Goal: Task Accomplishment & Management: Manage account settings

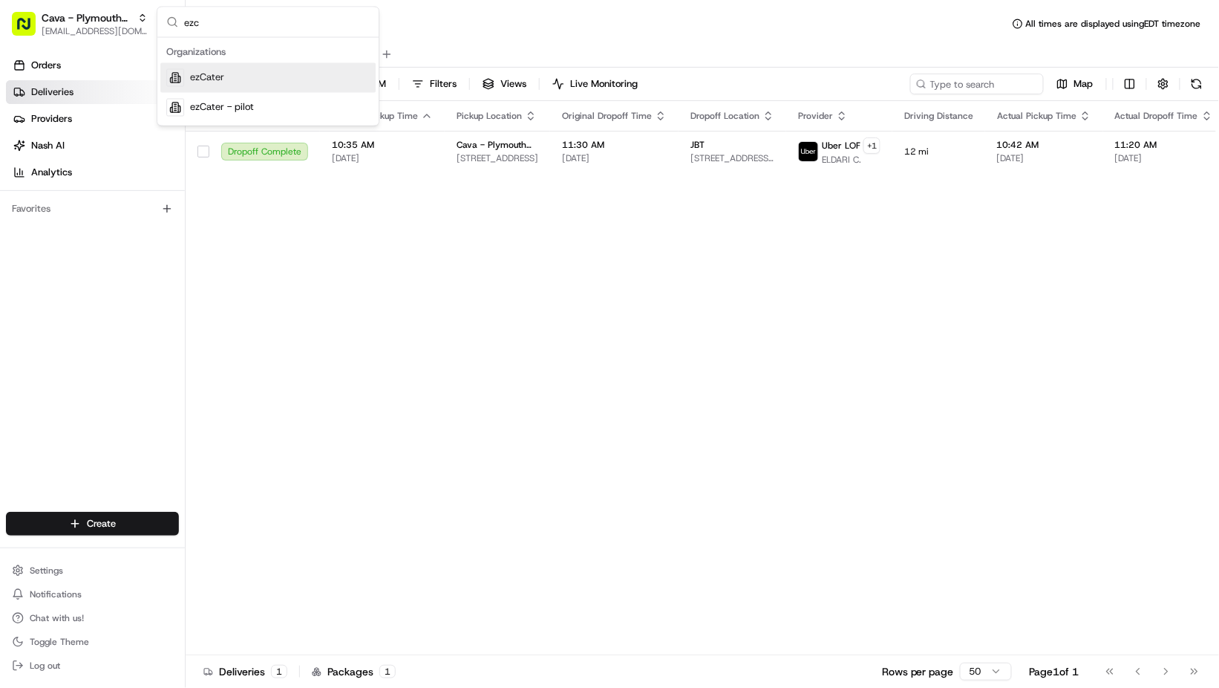
type input "ezc"
click at [258, 79] on div "ezCater" at bounding box center [267, 78] width 215 height 30
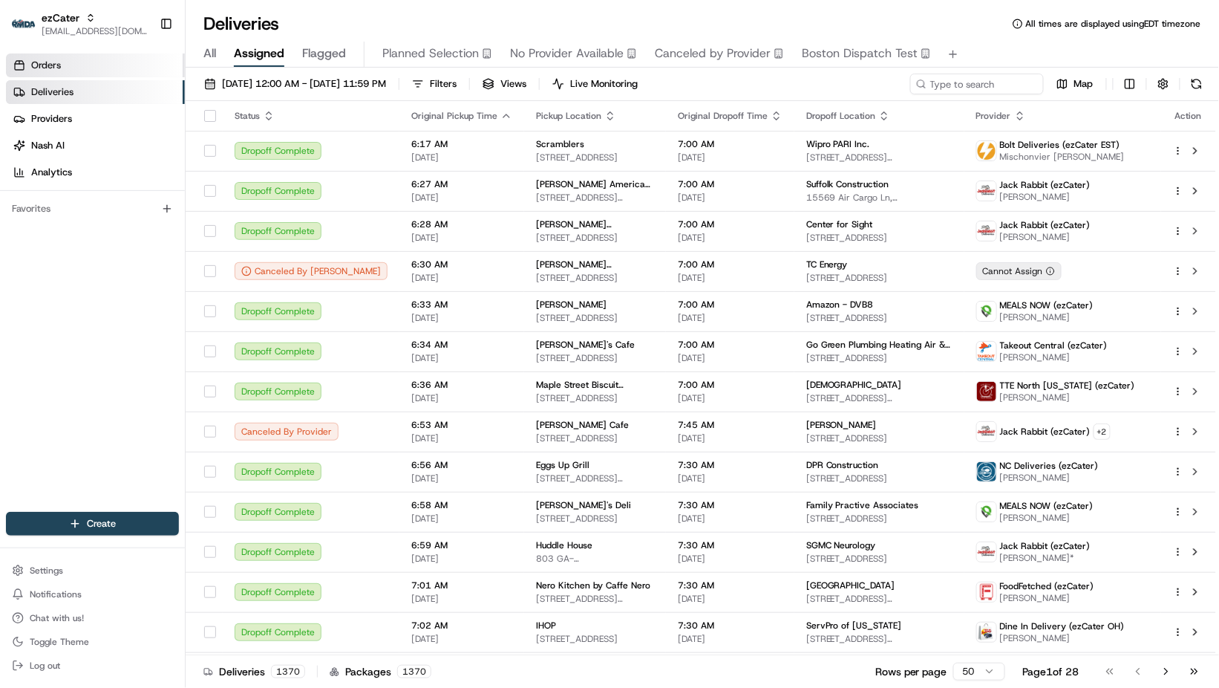
click at [58, 71] on span "Orders" at bounding box center [46, 65] width 30 height 13
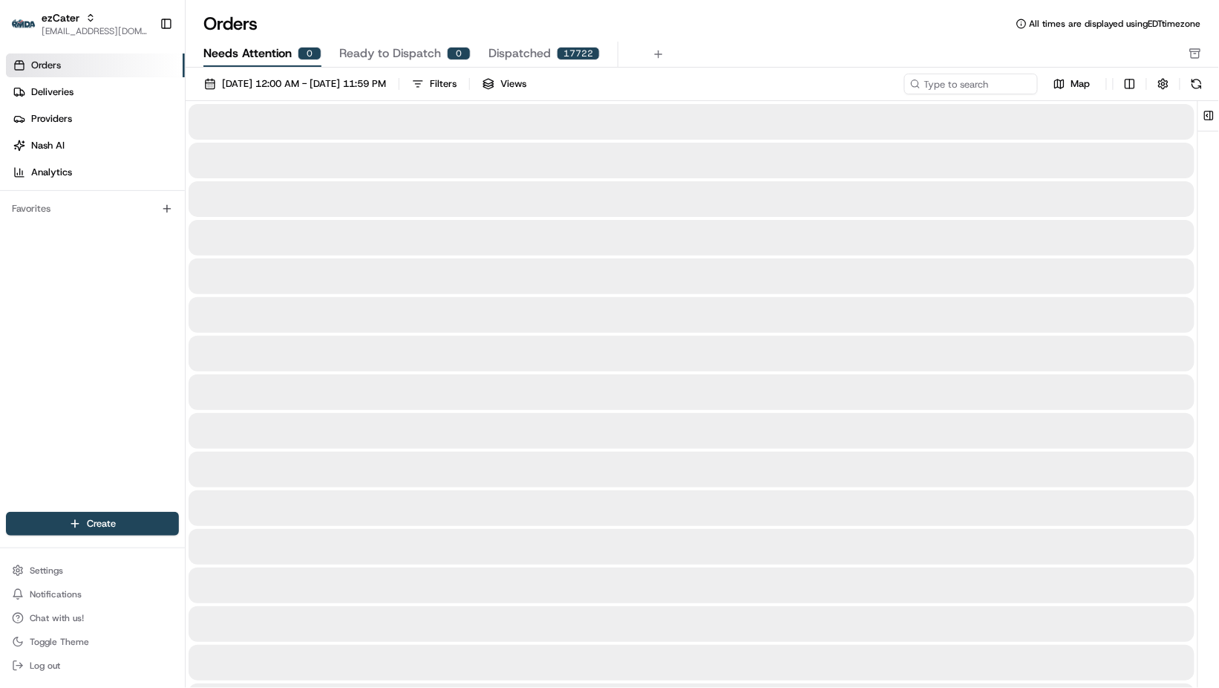
click at [241, 57] on span "Needs Attention" at bounding box center [247, 54] width 88 height 18
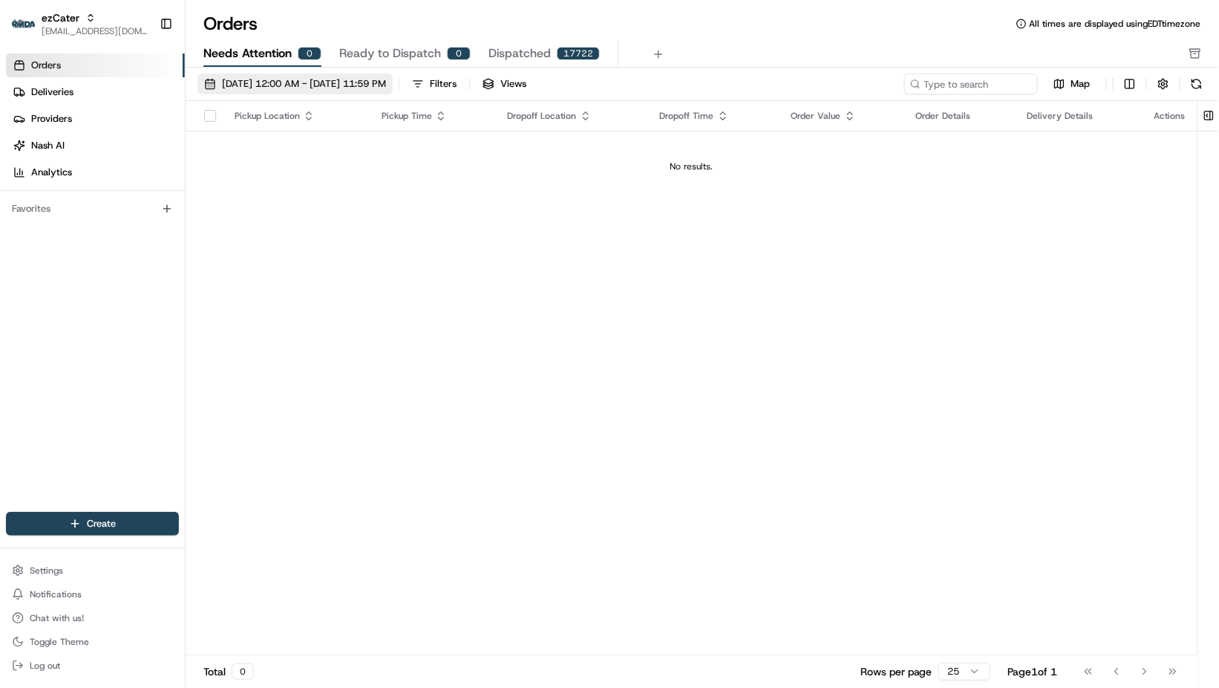
click at [255, 87] on span "[DATE] 12:00 AM - [DATE] 11:59 PM" at bounding box center [304, 83] width 164 height 13
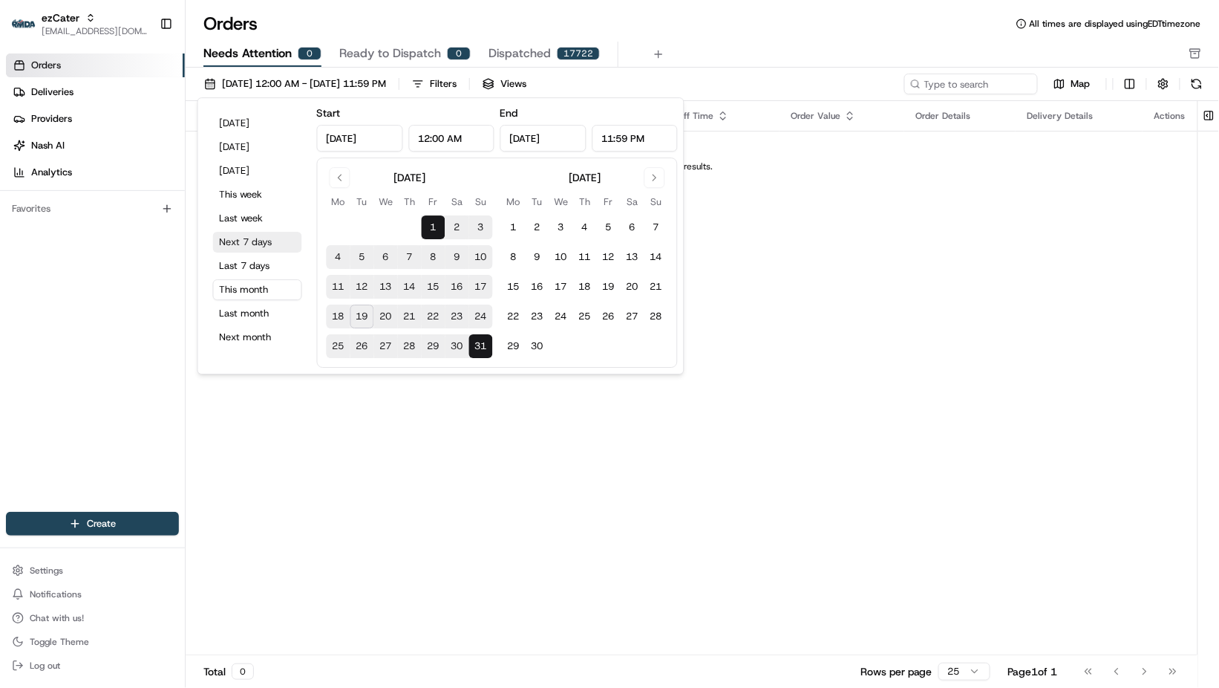
click at [245, 238] on button "Next 7 days" at bounding box center [257, 242] width 89 height 21
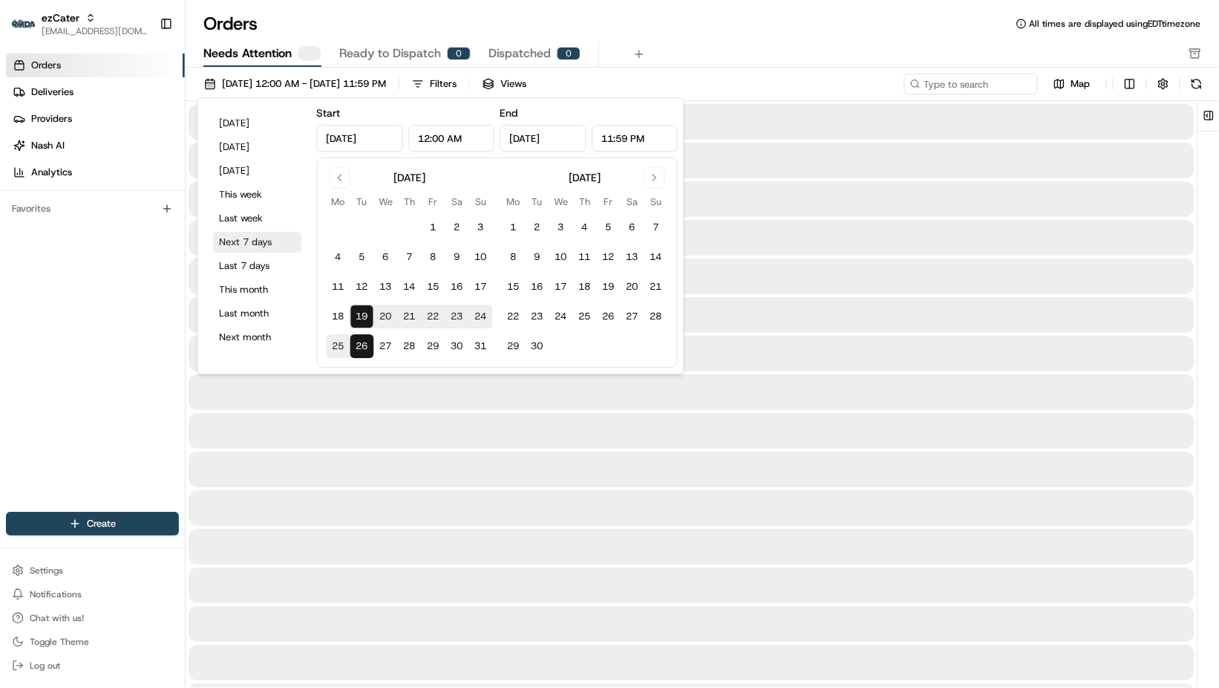
type input "[DATE]"
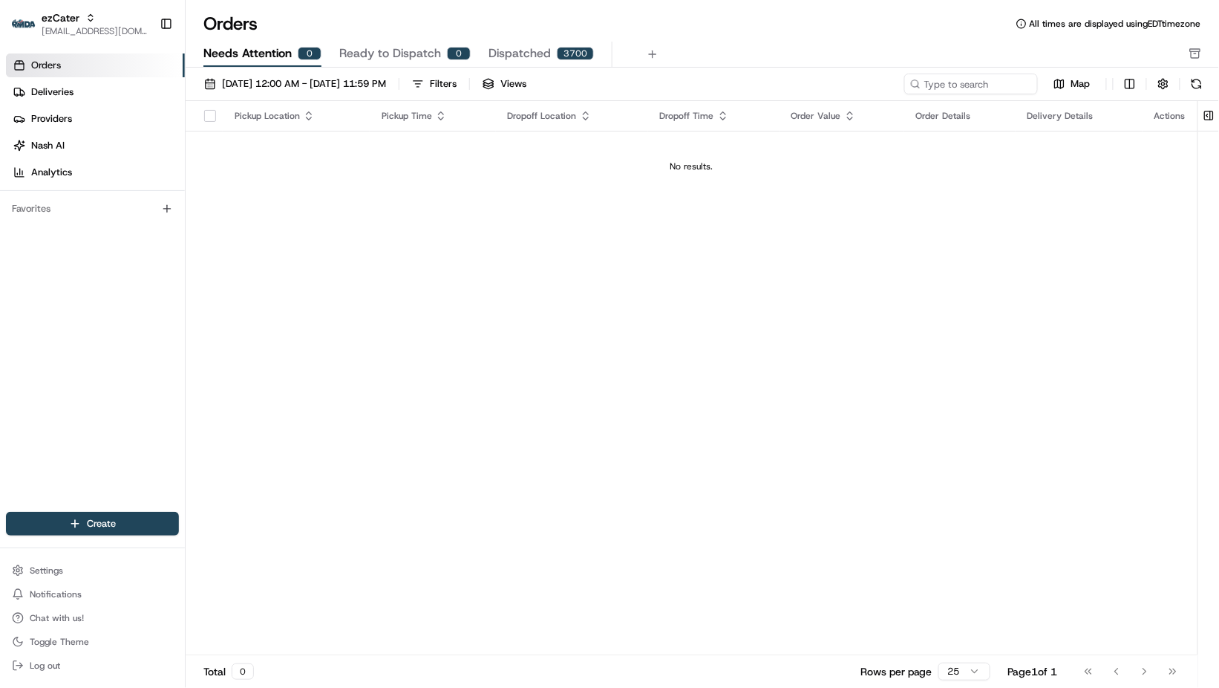
click at [913, 352] on div "Pickup Location Pickup Time Dropoff Location Dropoff Time Order Value Order Det…" at bounding box center [692, 378] width 1012 height 554
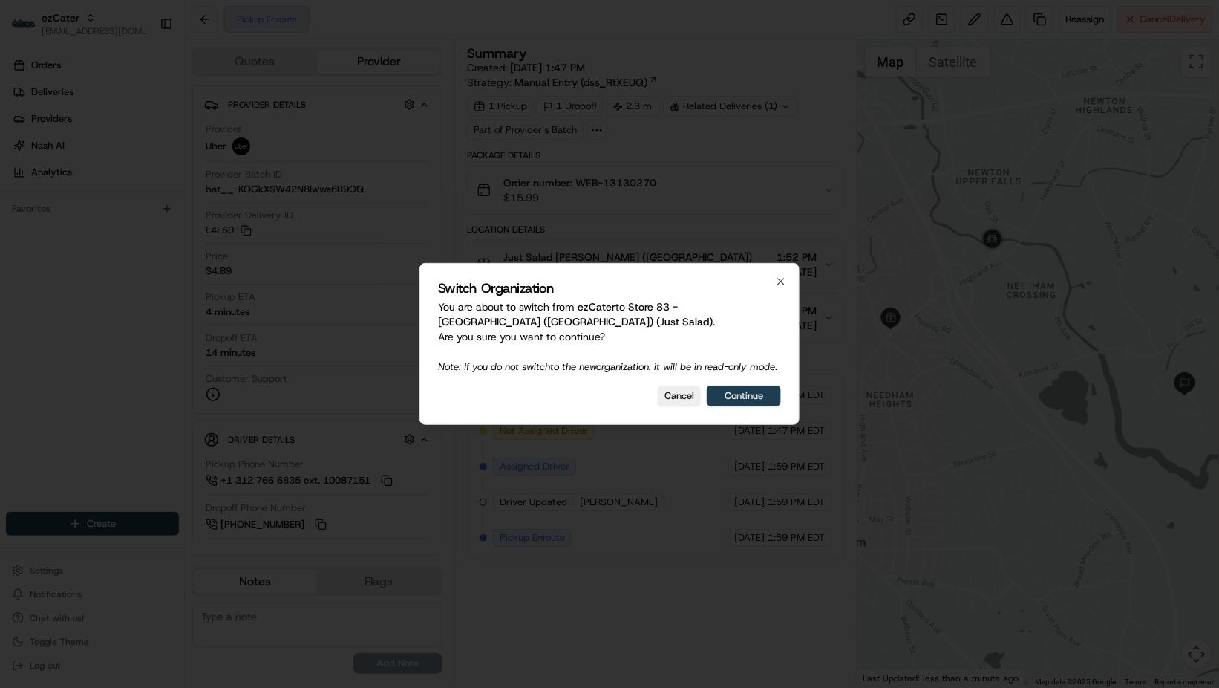
click at [751, 397] on button "Continue" at bounding box center [744, 395] width 74 height 21
